Goal: Task Accomplishment & Management: Manage account settings

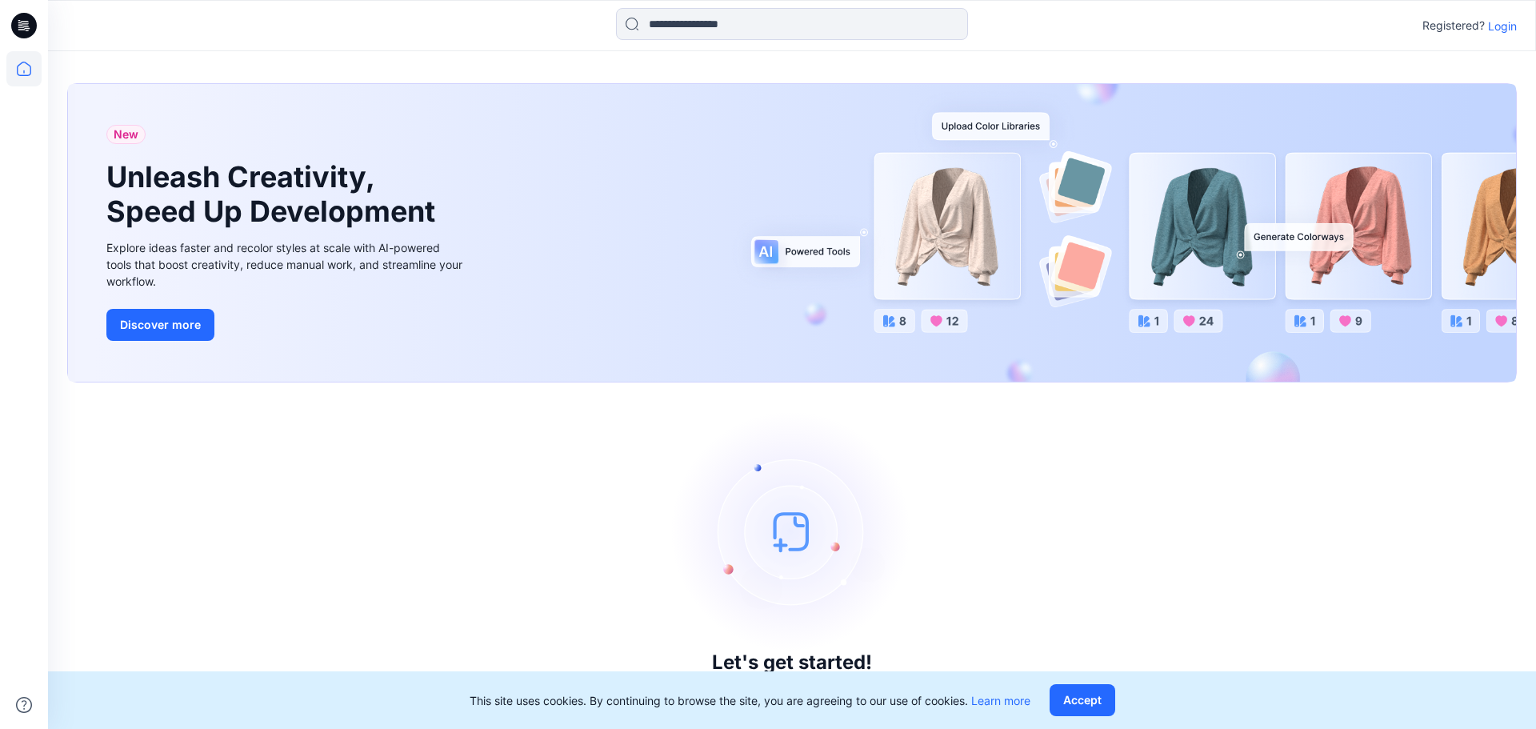
click at [1502, 29] on p "Login" at bounding box center [1502, 26] width 29 height 17
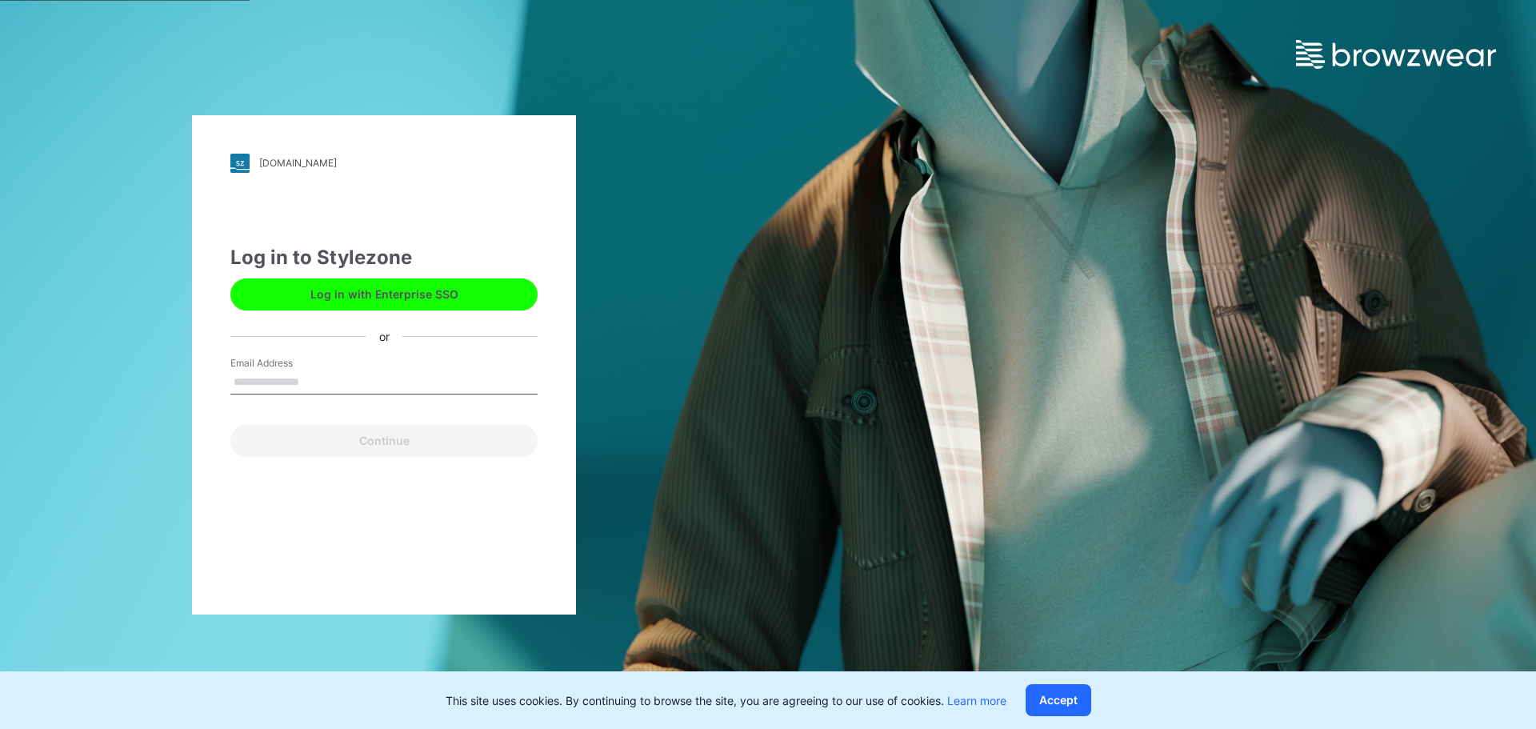
click at [337, 374] on input "Email Address" at bounding box center [383, 382] width 307 height 24
type input "**********"
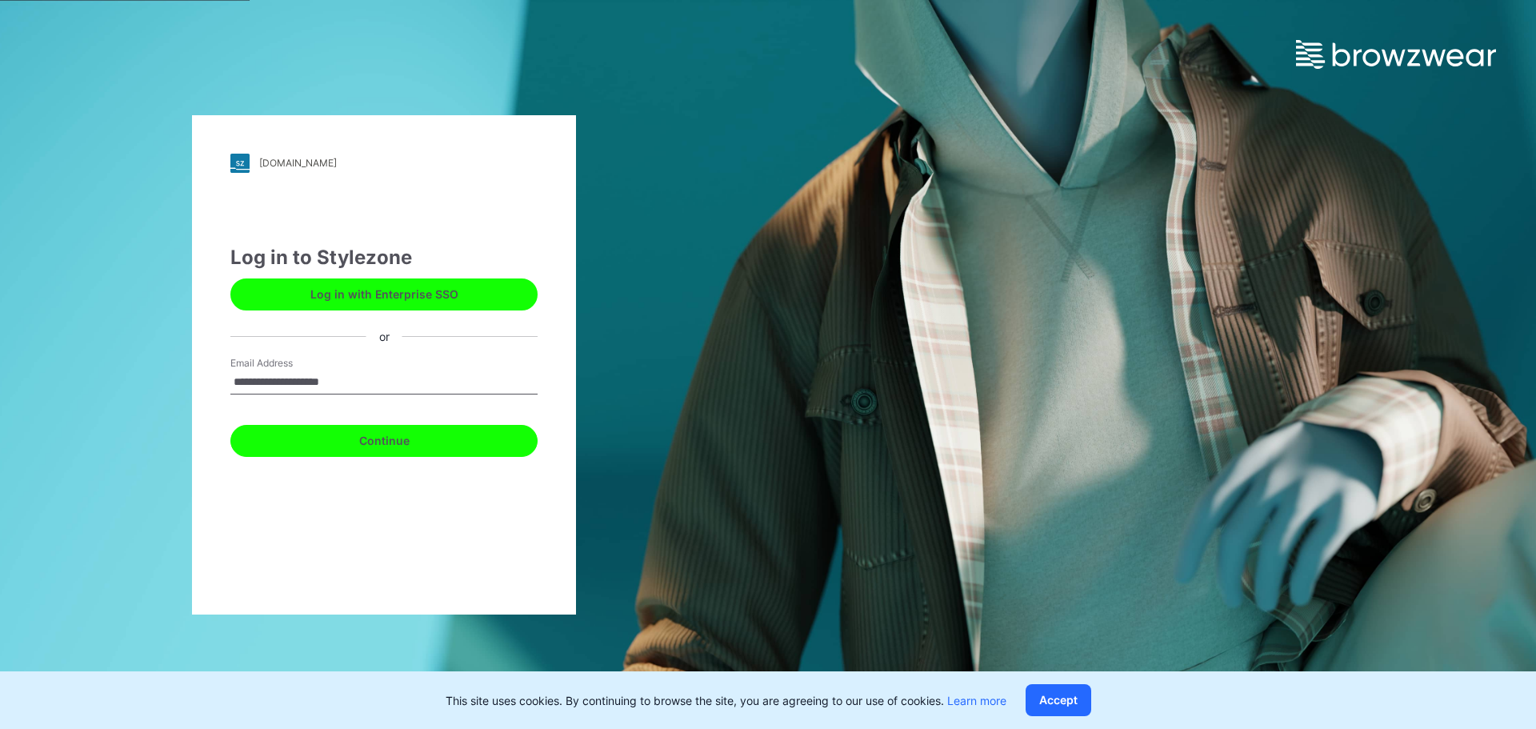
click at [379, 442] on button "Continue" at bounding box center [383, 441] width 307 height 32
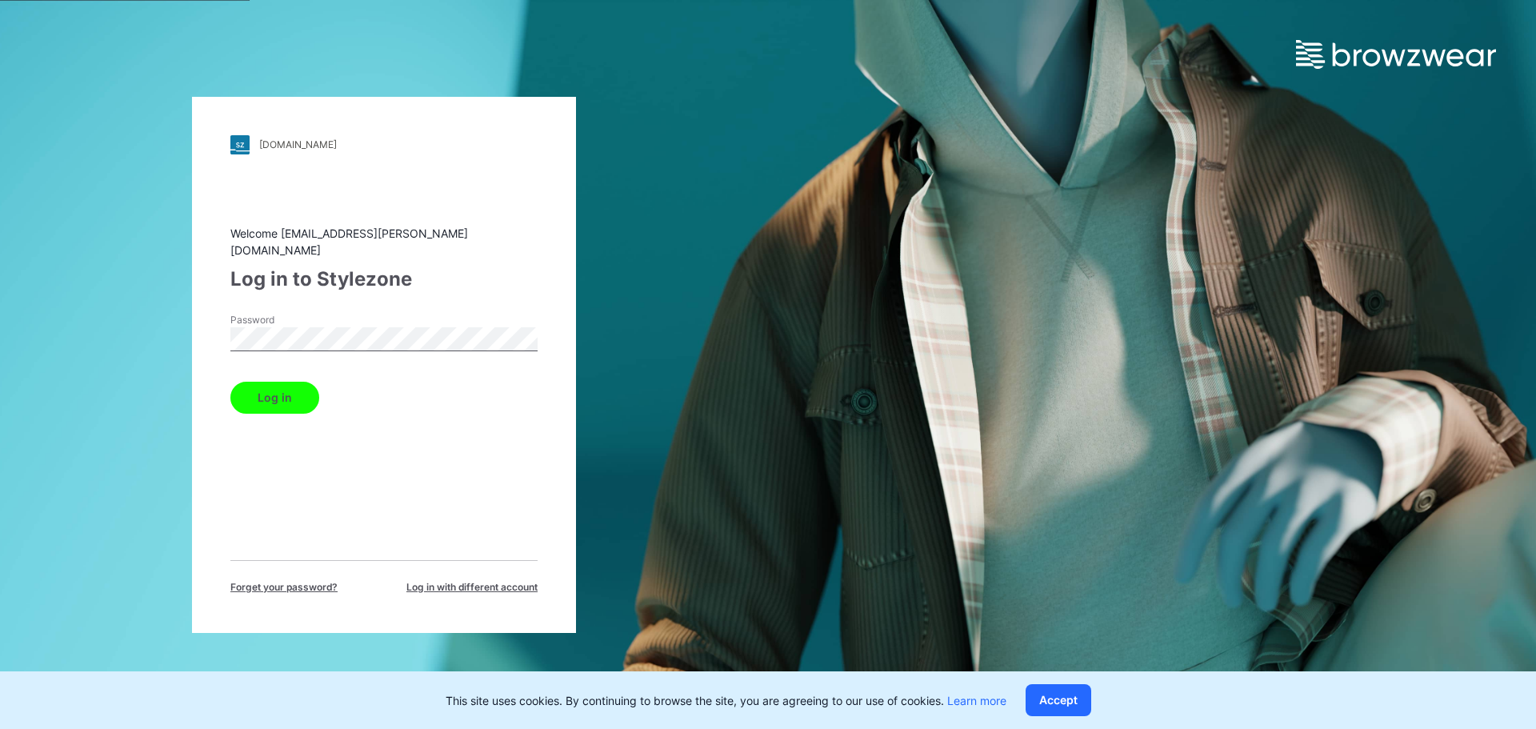
click at [213, 341] on div "[DOMAIN_NAME] Loading... Welcome [EMAIL_ADDRESS][PERSON_NAME][DOMAIN_NAME] Log …" at bounding box center [384, 365] width 384 height 536
click at [213, 327] on div "[DOMAIN_NAME] Loading... Welcome [EMAIL_ADDRESS][PERSON_NAME][DOMAIN_NAME] Log …" at bounding box center [384, 365] width 384 height 536
click at [262, 385] on button "Log in" at bounding box center [274, 398] width 89 height 32
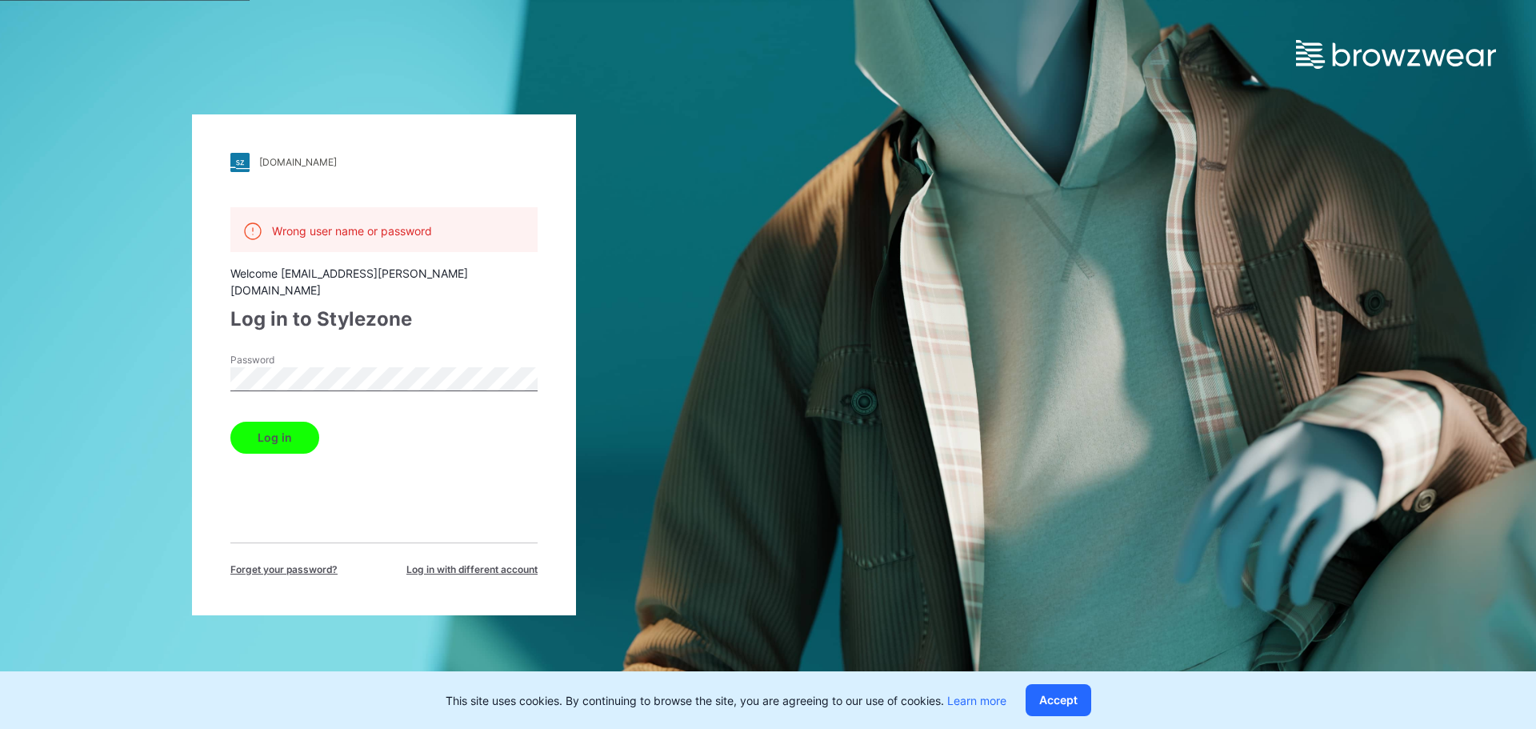
click at [285, 562] on span "Forget your password?" at bounding box center [283, 569] width 107 height 14
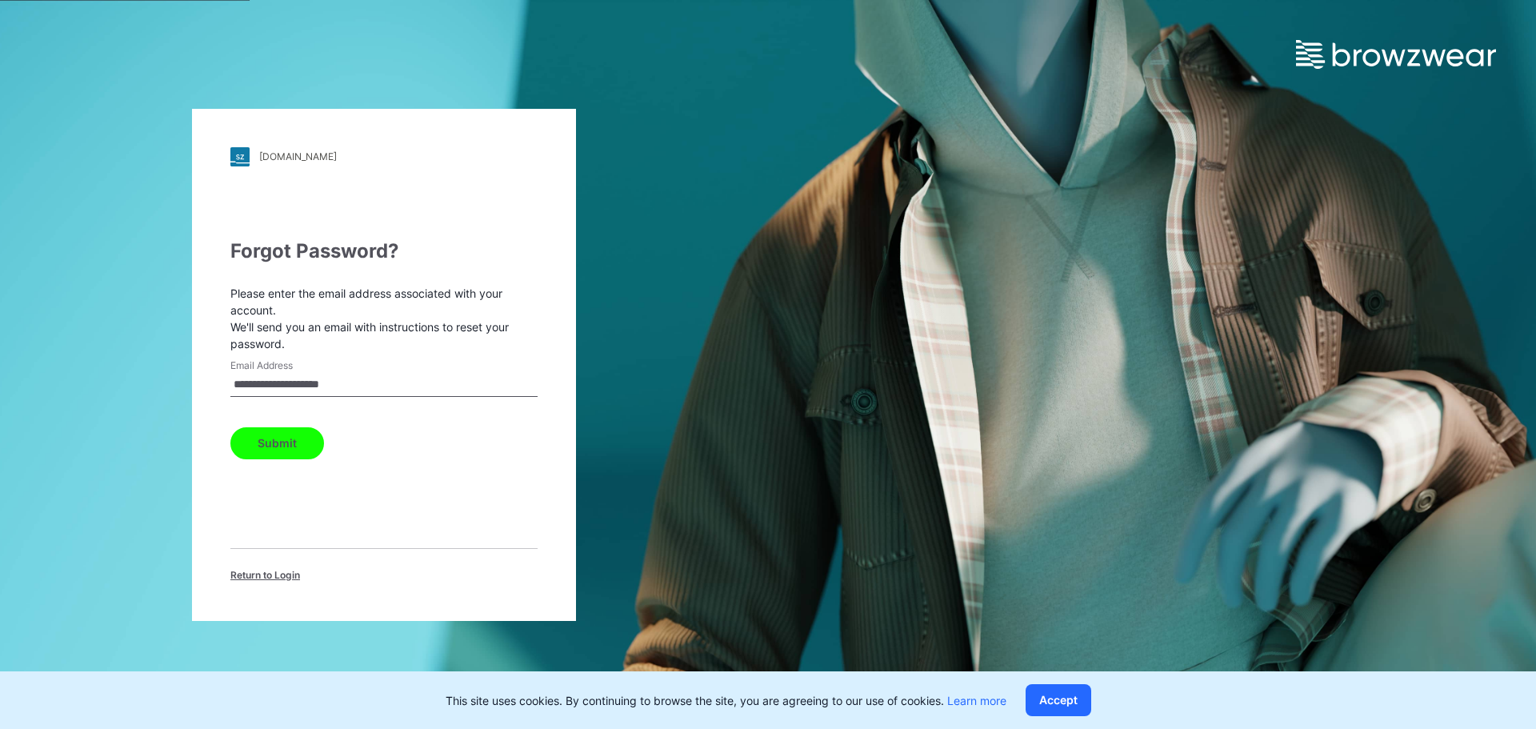
click at [301, 447] on button "Submit" at bounding box center [277, 443] width 94 height 32
